Goal: Task Accomplishment & Management: Complete application form

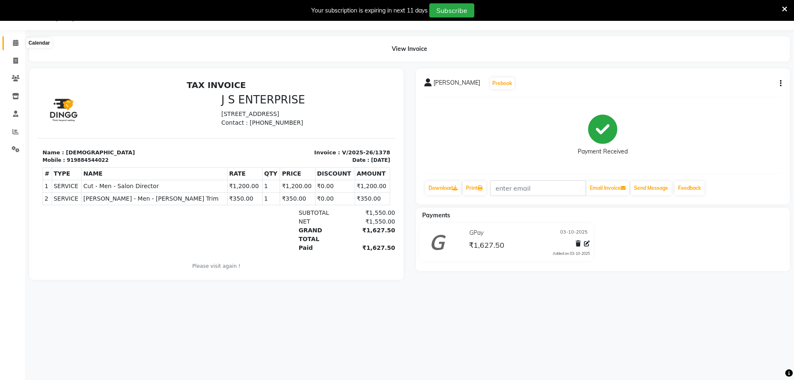
drag, startPoint x: 17, startPoint y: 42, endPoint x: 22, endPoint y: 30, distance: 12.3
click at [17, 42] on icon at bounding box center [15, 43] width 5 height 6
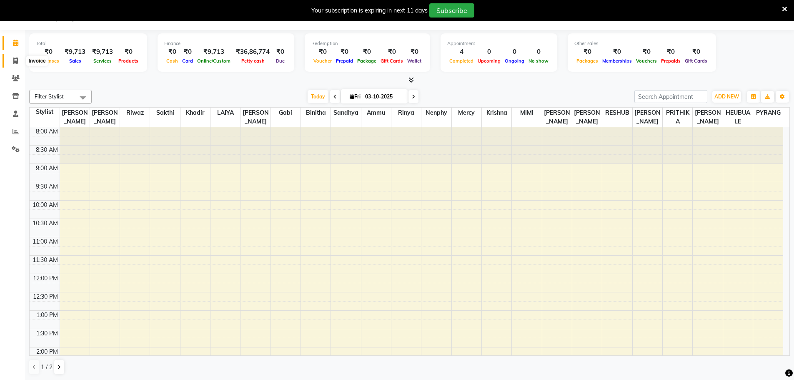
click at [20, 63] on span at bounding box center [15, 61] width 15 height 10
select select "7359"
select select "service"
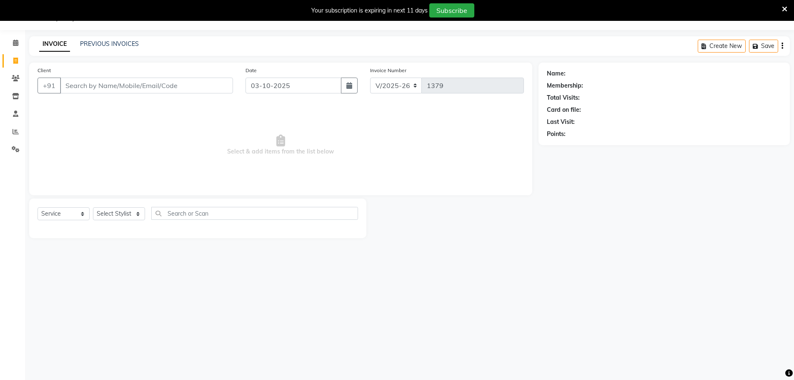
click at [80, 85] on input "Client" at bounding box center [146, 86] width 173 height 16
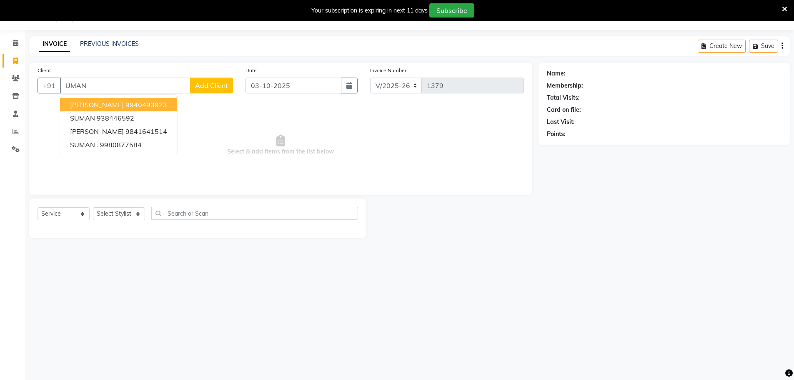
click at [91, 103] on span "[PERSON_NAME]" at bounding box center [97, 104] width 54 height 8
type input "9940493923"
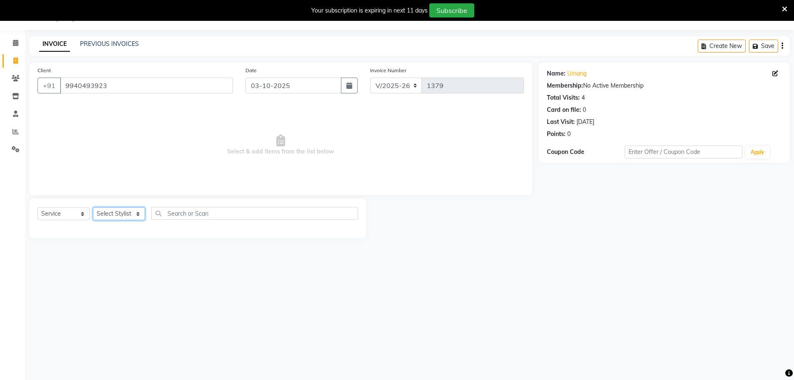
click at [138, 214] on select "Select Stylist [PERSON_NAME] [PERSON_NAME] [PERSON_NAME] [PERSON_NAME] krishna …" at bounding box center [119, 213] width 52 height 13
select select "72804"
click at [93, 207] on select "Select Stylist [PERSON_NAME] [PERSON_NAME] [PERSON_NAME] [PERSON_NAME] krishna …" at bounding box center [119, 213] width 52 height 13
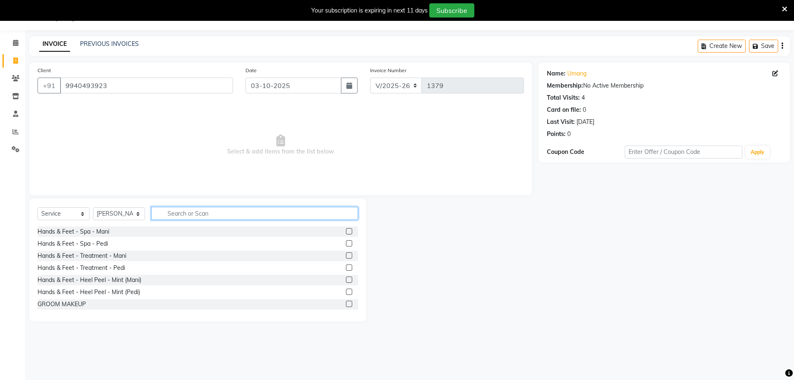
click at [178, 217] on input "text" at bounding box center [254, 213] width 207 height 13
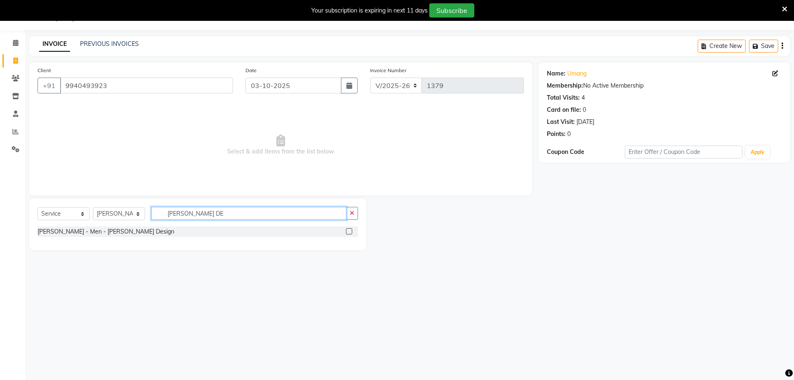
type input "[PERSON_NAME] DE"
click at [348, 231] on label at bounding box center [349, 231] width 6 height 6
click at [348, 231] on input "checkbox" at bounding box center [348, 231] width 5 height 5
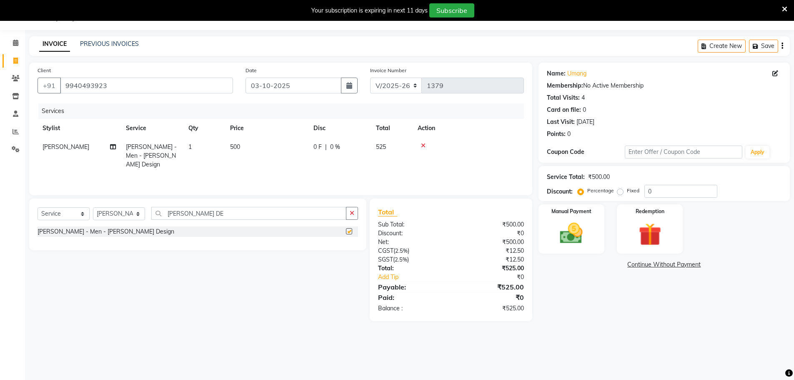
checkbox input "false"
click at [259, 148] on td "500" at bounding box center [266, 156] width 83 height 36
select select "72804"
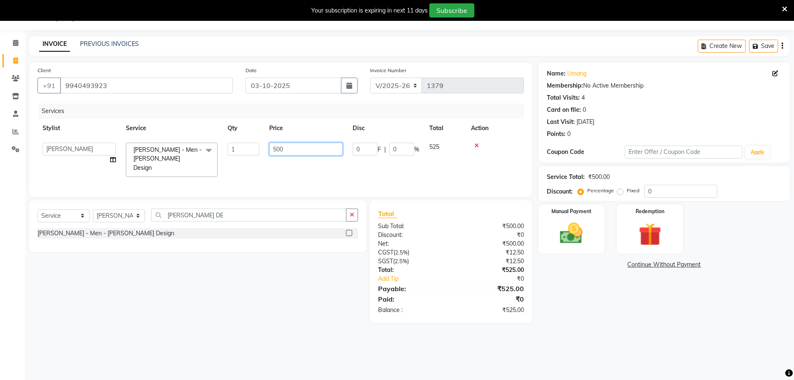
click at [290, 146] on input "500" at bounding box center [305, 149] width 73 height 13
type input "550"
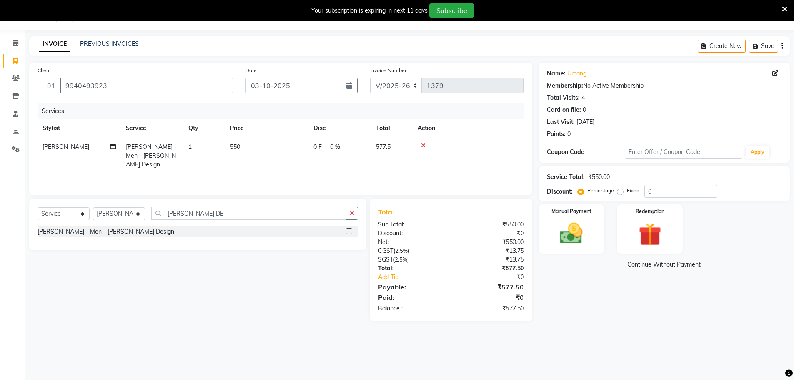
click at [633, 311] on div "Name: [PERSON_NAME] Membership: No Active Membership Total Visits: 4 Card on fi…" at bounding box center [668, 192] width 258 height 259
click at [212, 212] on input "[PERSON_NAME] DE" at bounding box center [248, 213] width 195 height 13
type input "B"
type input "TOP"
click at [348, 228] on label at bounding box center [349, 231] width 6 height 6
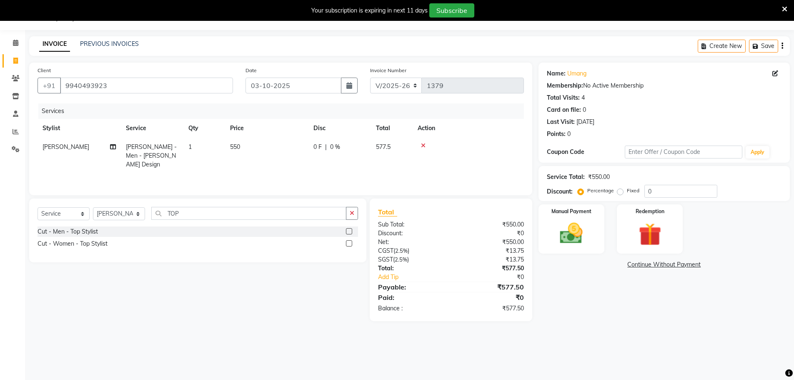
click at [348, 229] on input "checkbox" at bounding box center [348, 231] width 5 height 5
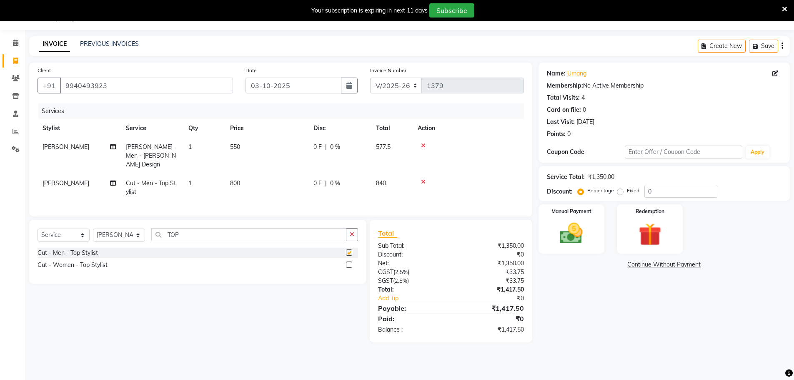
checkbox input "false"
click at [249, 174] on td "800" at bounding box center [266, 188] width 83 height 28
select select "72804"
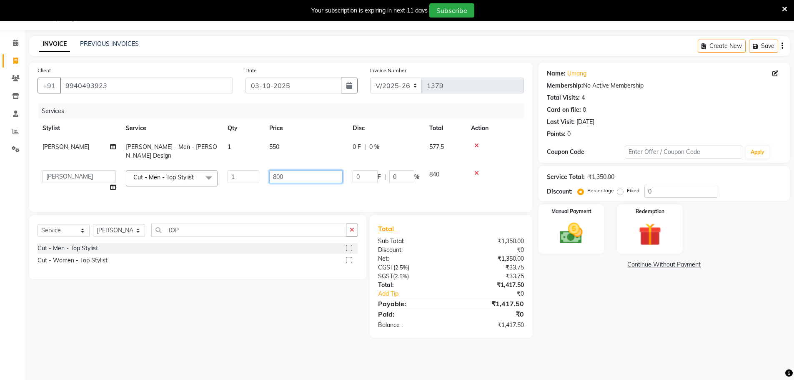
drag, startPoint x: 301, startPoint y: 162, endPoint x: 306, endPoint y: 171, distance: 9.9
click at [304, 170] on input "800" at bounding box center [305, 176] width 73 height 13
type input "880"
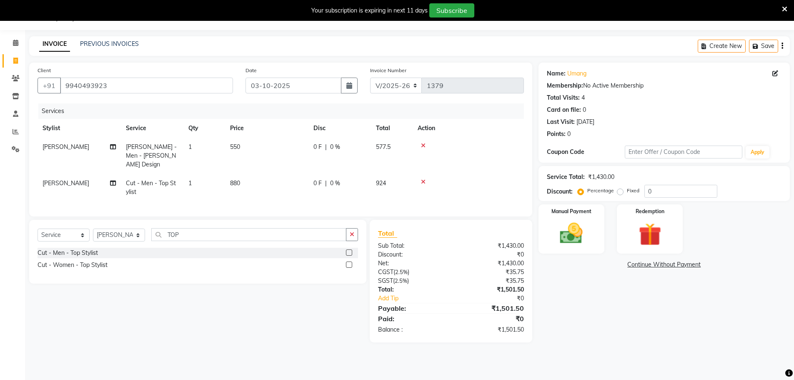
click at [610, 323] on div "Name: [PERSON_NAME] Membership: No Active Membership Total Visits: 4 Card on fi…" at bounding box center [668, 203] width 258 height 280
click at [658, 193] on input "0" at bounding box center [681, 191] width 73 height 13
type input "20"
click at [624, 319] on div "Name: [PERSON_NAME] Membership: No Active Membership Total Visits: 4 Card on fi…" at bounding box center [668, 203] width 258 height 280
click at [570, 235] on img at bounding box center [571, 233] width 38 height 27
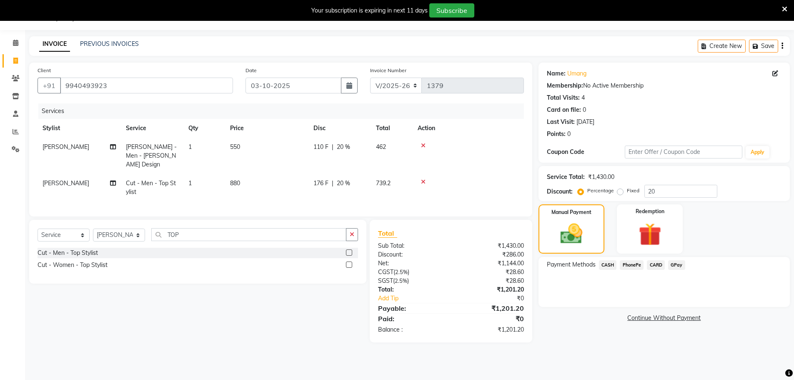
click at [655, 264] on span "CARD" at bounding box center [656, 265] width 18 height 10
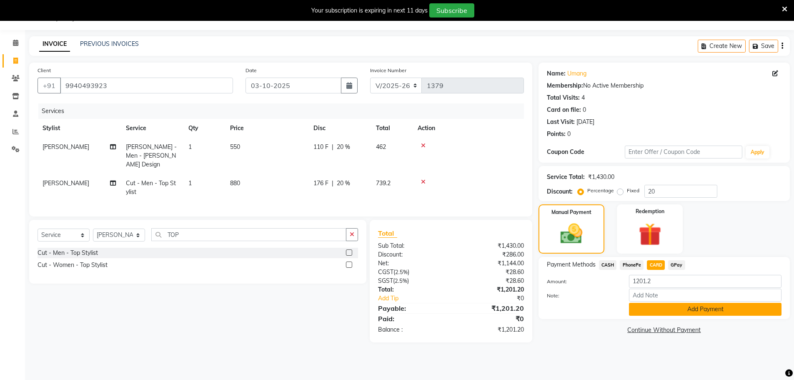
click at [645, 307] on button "Add Payment" at bounding box center [705, 309] width 153 height 13
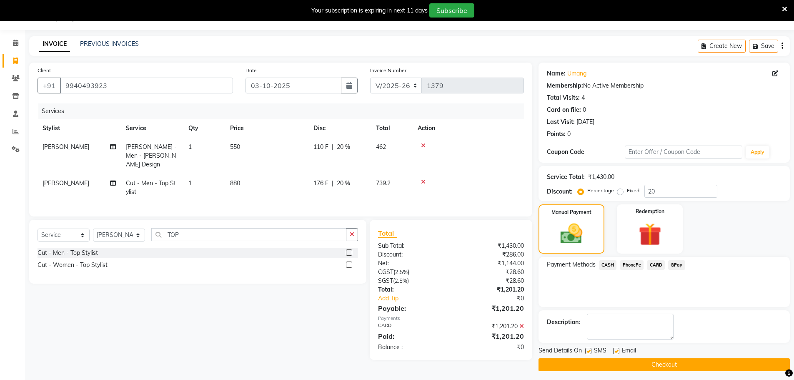
click at [641, 364] on button "Checkout" at bounding box center [664, 364] width 251 height 13
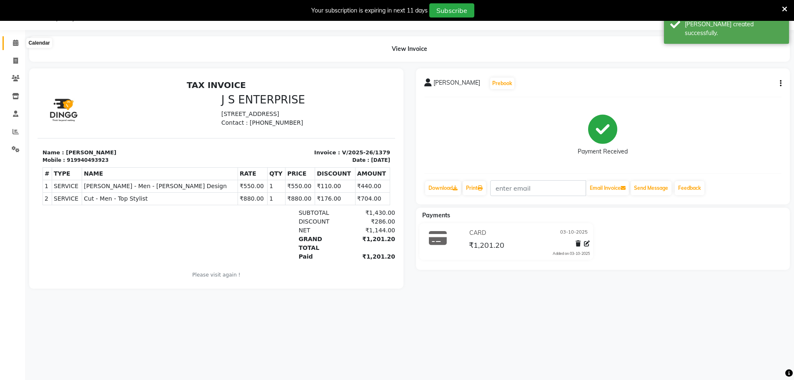
click at [14, 38] on span at bounding box center [15, 43] width 15 height 10
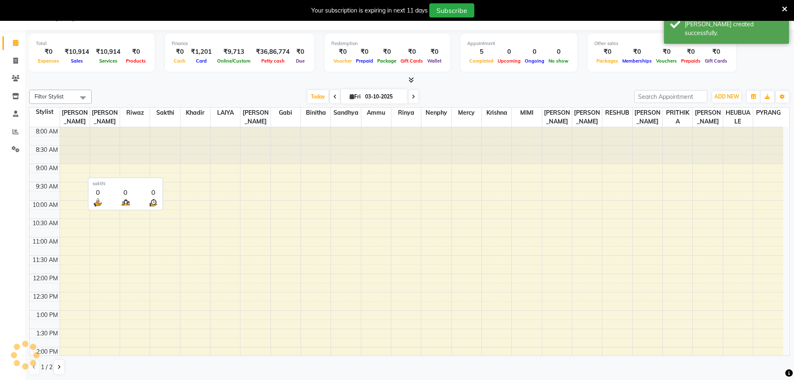
scroll to position [249, 0]
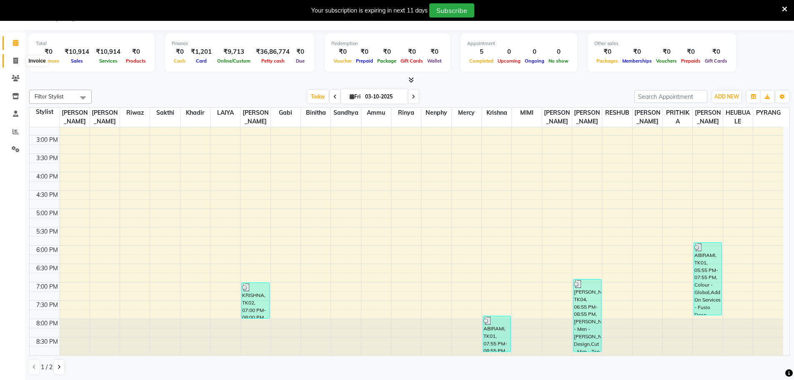
drag, startPoint x: 14, startPoint y: 60, endPoint x: 28, endPoint y: 67, distance: 15.5
click at [14, 60] on icon at bounding box center [15, 61] width 5 height 6
select select "service"
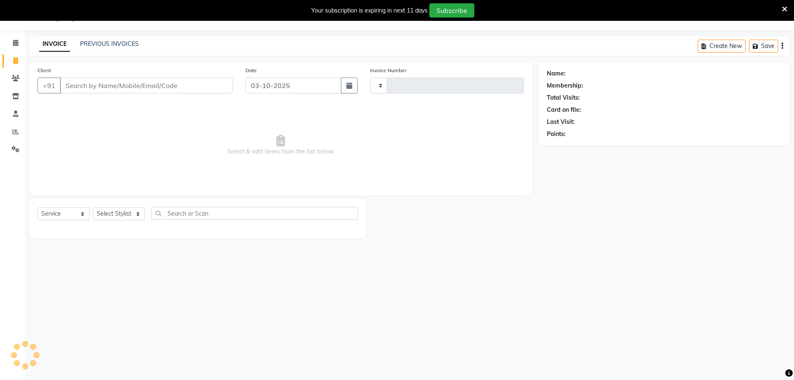
type input "1380"
select select "7359"
click at [134, 45] on link "PREVIOUS INVOICES" at bounding box center [109, 44] width 59 height 8
